Goal: Register for event/course

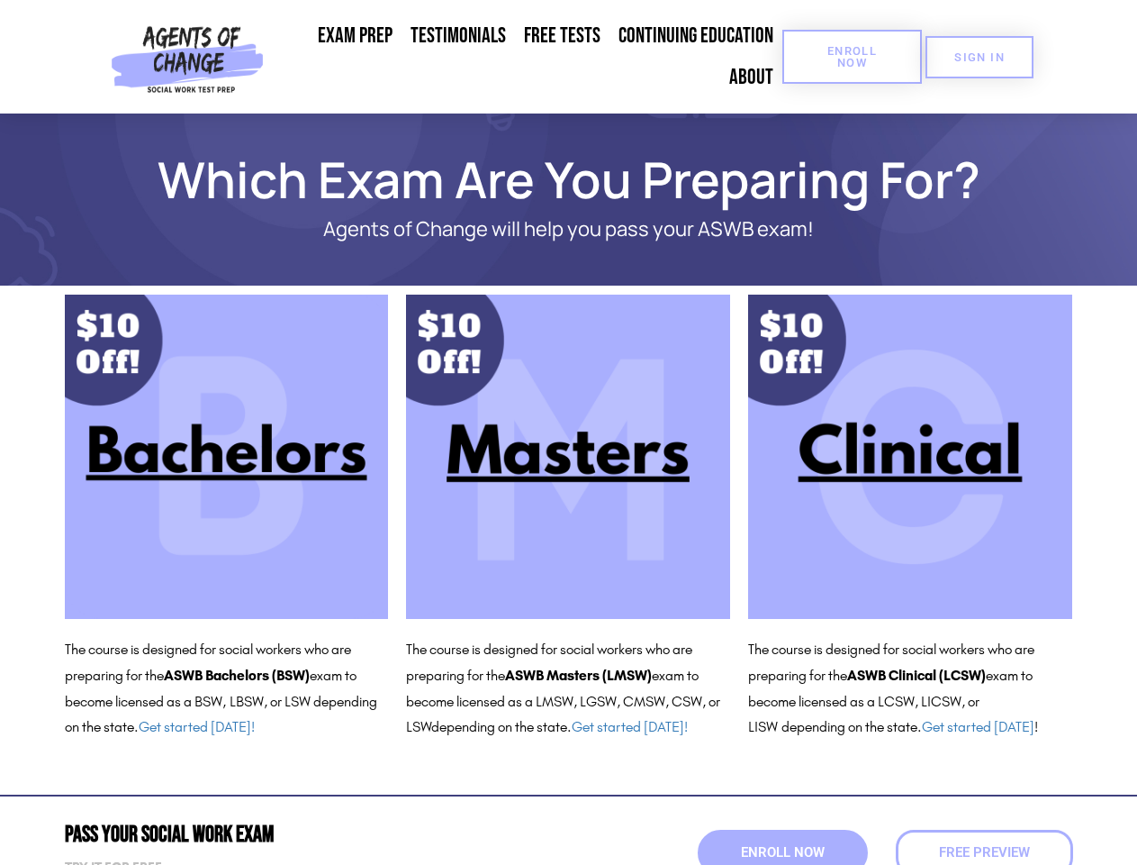
click at [852, 57] on span "Enroll Now" at bounding box center [852, 56] width 82 height 23
click at [980, 57] on span "SIGN IN" at bounding box center [980, 57] width 50 height 12
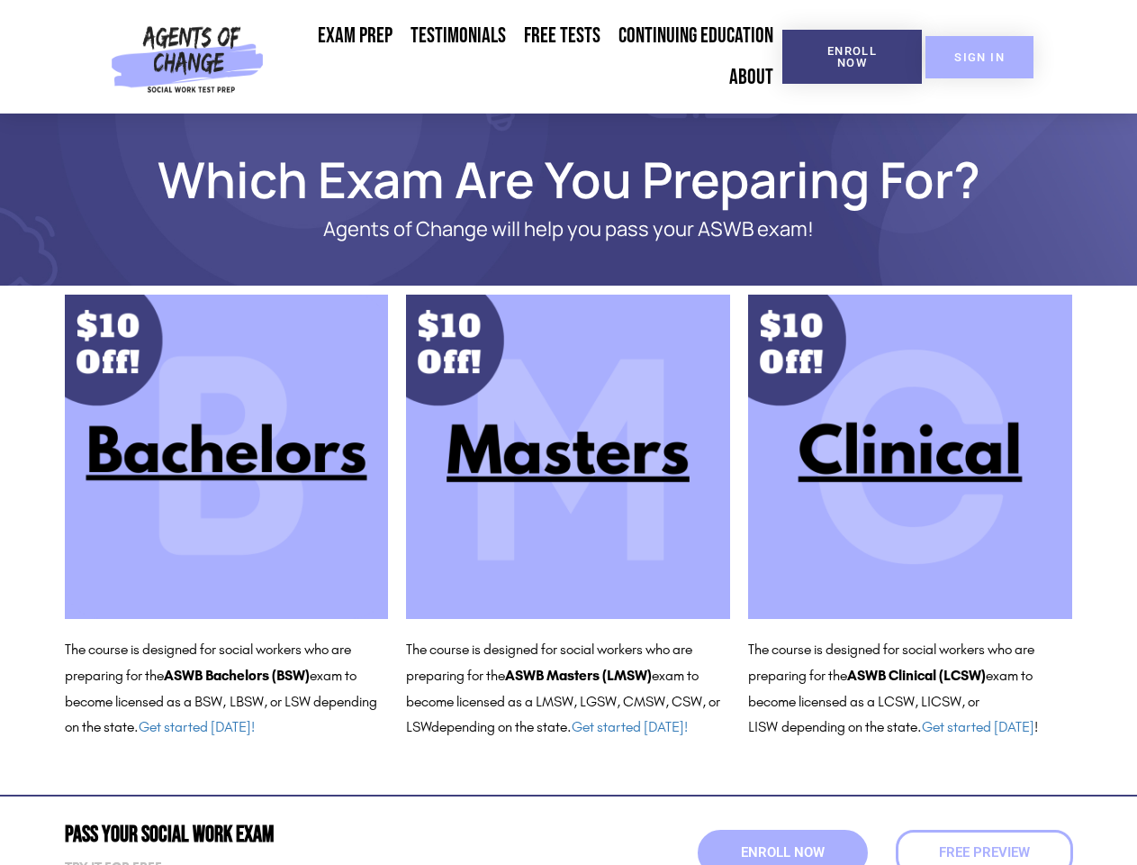
click at [980, 57] on span "SIGN IN" at bounding box center [980, 57] width 50 height 12
click at [783, 852] on span "Enroll Now" at bounding box center [783, 852] width 92 height 15
click at [984, 852] on span "Free Preview" at bounding box center [984, 852] width 100 height 15
